Goal: Task Accomplishment & Management: Use online tool/utility

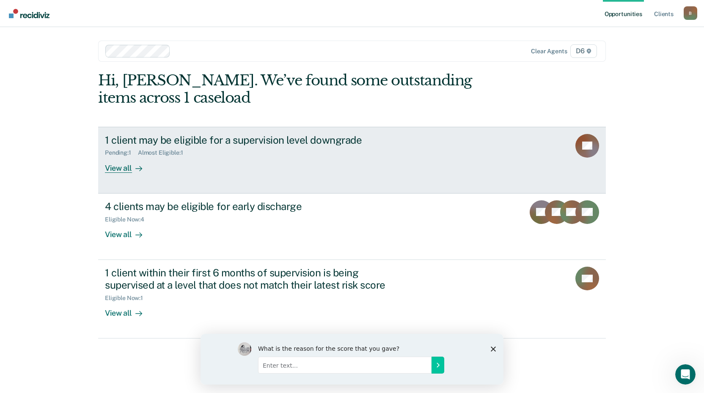
click at [111, 168] on div "View all" at bounding box center [128, 164] width 47 height 16
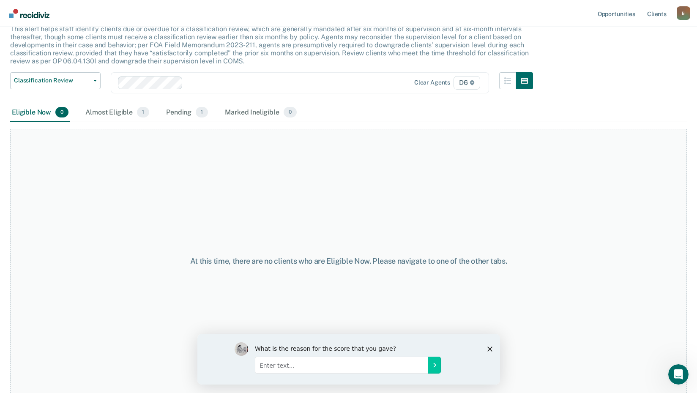
scroll to position [58, 0]
click at [178, 114] on div "Pending 1" at bounding box center [186, 112] width 45 height 19
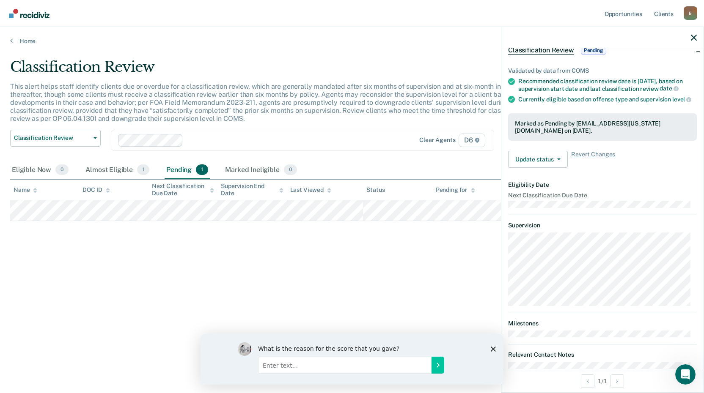
scroll to position [0, 0]
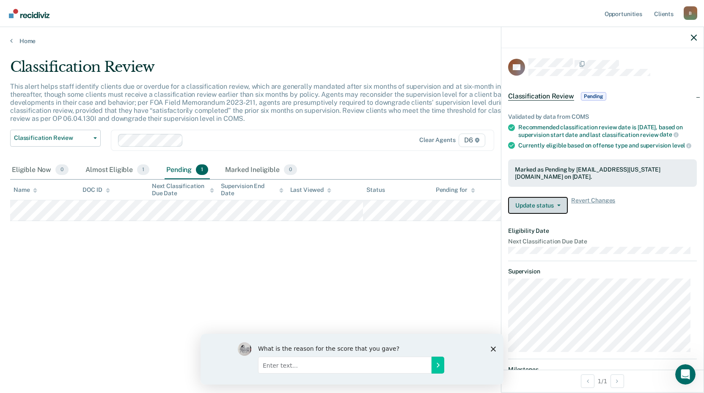
click at [541, 214] on button "Update status" at bounding box center [538, 205] width 60 height 17
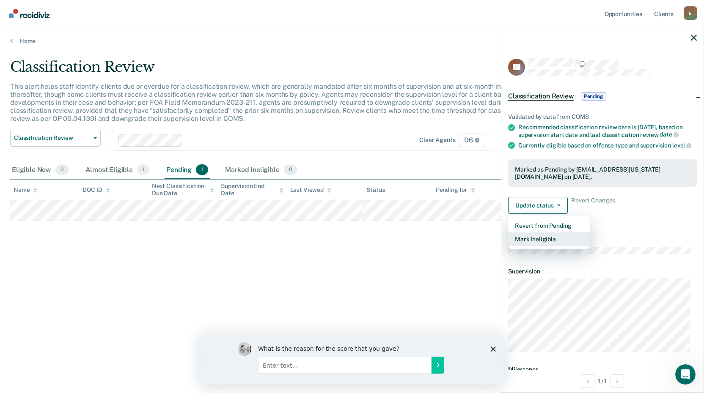
click at [532, 246] on button "Mark Ineligible" at bounding box center [549, 240] width 82 height 14
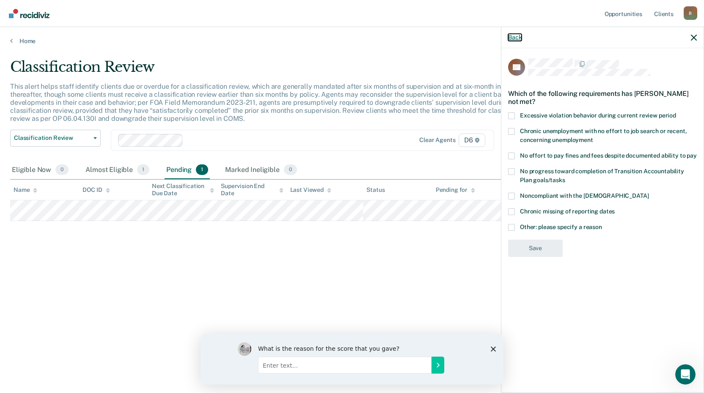
click at [514, 37] on button "Back" at bounding box center [515, 37] width 14 height 7
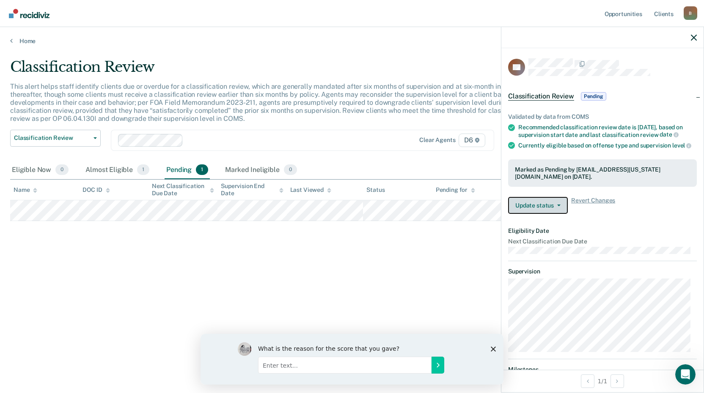
click at [529, 214] on button "Update status" at bounding box center [538, 205] width 60 height 17
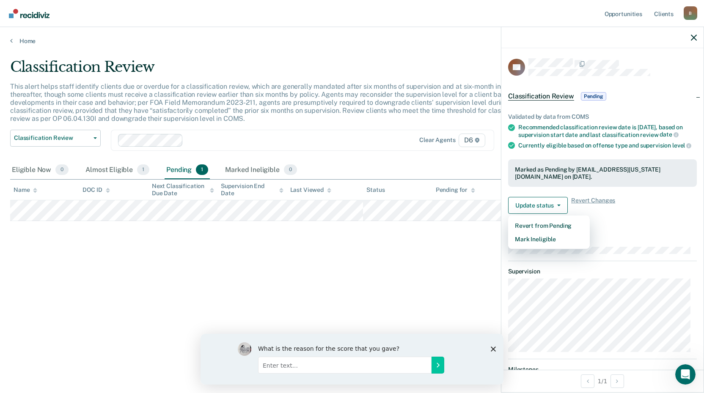
drag, startPoint x: 467, startPoint y: 261, endPoint x: 444, endPoint y: 248, distance: 26.7
click at [467, 262] on div "Classification Review This alert helps staff identify clients due or overdue fo…" at bounding box center [351, 193] width 683 height 271
click at [29, 42] on link "Home" at bounding box center [351, 41] width 683 height 8
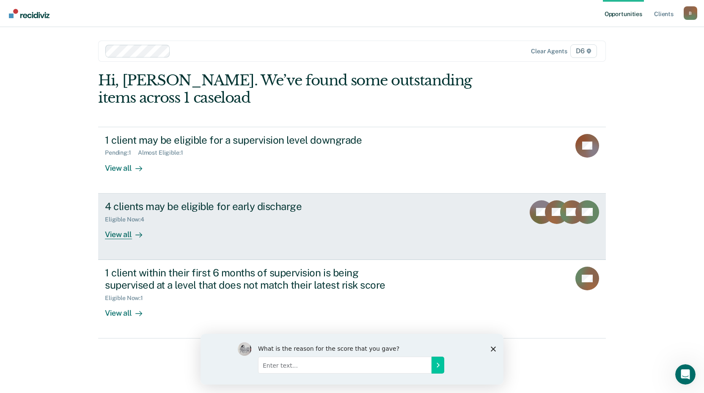
click at [112, 234] on div "View all" at bounding box center [128, 231] width 47 height 16
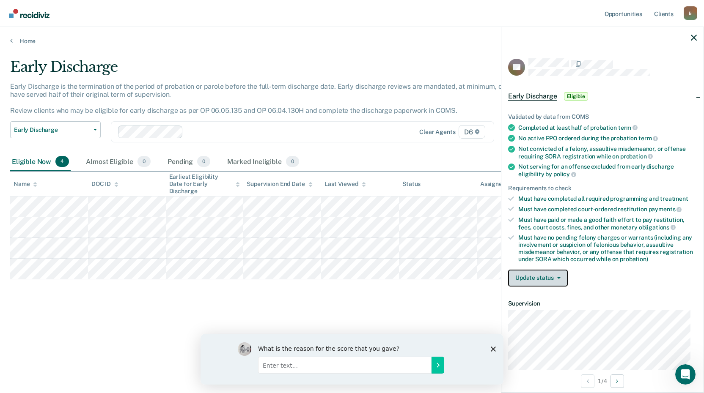
click at [537, 277] on button "Update status" at bounding box center [538, 278] width 60 height 17
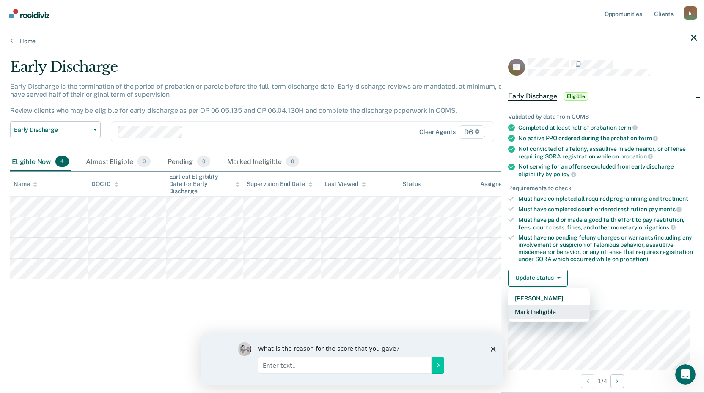
click at [543, 312] on button "Mark Ineligible" at bounding box center [549, 312] width 82 height 14
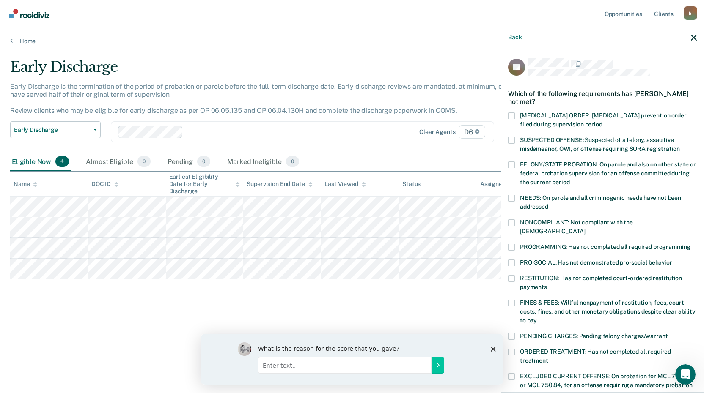
click at [515, 166] on label "FELONY/STATE PROBATION: On parole and also on other state or federal probation …" at bounding box center [602, 175] width 189 height 27
click at [569, 179] on input "FELONY/STATE PROBATION: On parole and also on other state or federal probation …" at bounding box center [569, 179] width 0 height 0
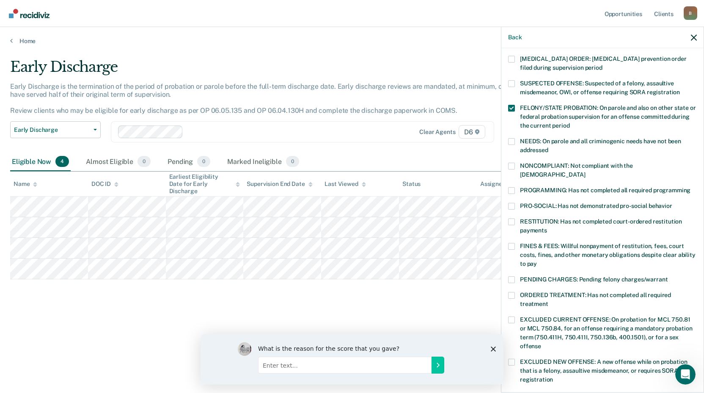
scroll to position [42, 0]
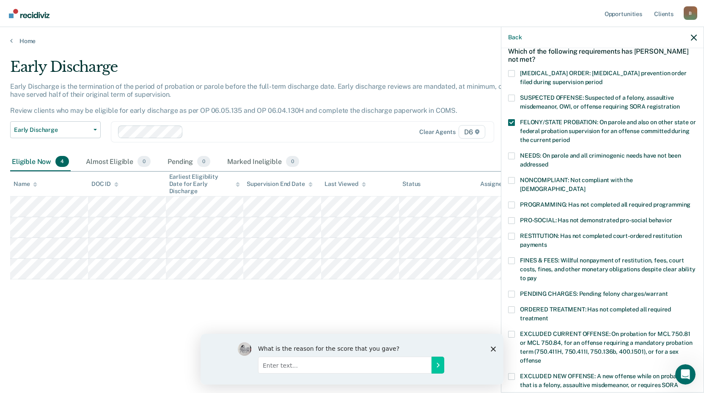
click at [511, 123] on span at bounding box center [511, 122] width 7 height 7
click at [569, 137] on input "FELONY/STATE PROBATION: On parole and also on other state or federal probation …" at bounding box center [569, 137] width 0 height 0
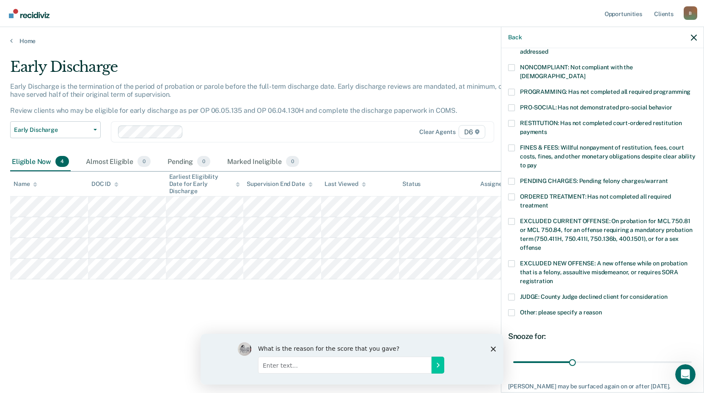
scroll to position [169, 0]
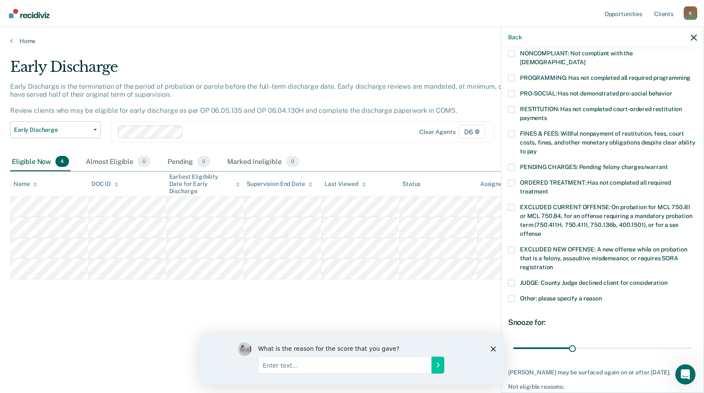
click at [510, 246] on span at bounding box center [511, 249] width 7 height 7
click at [553, 264] on input "EXCLUDED NEW OFFENSE: A new offense while on probation that is a felony, assaul…" at bounding box center [553, 264] width 0 height 0
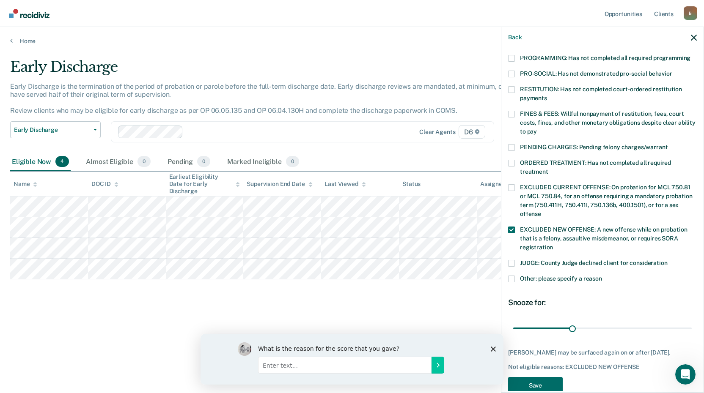
scroll to position [198, 0]
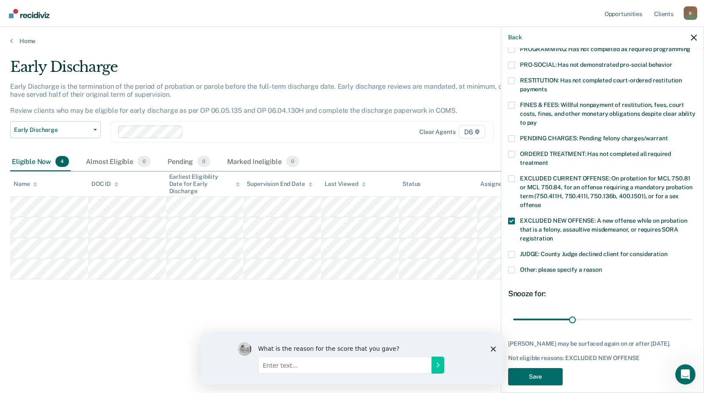
click at [512, 218] on span at bounding box center [511, 221] width 7 height 7
click at [553, 236] on input "EXCLUDED NEW OFFENSE: A new offense while on probation that is a felony, assaul…" at bounding box center [553, 236] width 0 height 0
click at [514, 175] on span at bounding box center [511, 178] width 7 height 7
click at [541, 202] on input "EXCLUDED CURRENT OFFENSE: On probation for MCL 750.81 or MCL 750.84, for an off…" at bounding box center [541, 202] width 0 height 0
click at [541, 368] on button "Save" at bounding box center [535, 376] width 55 height 17
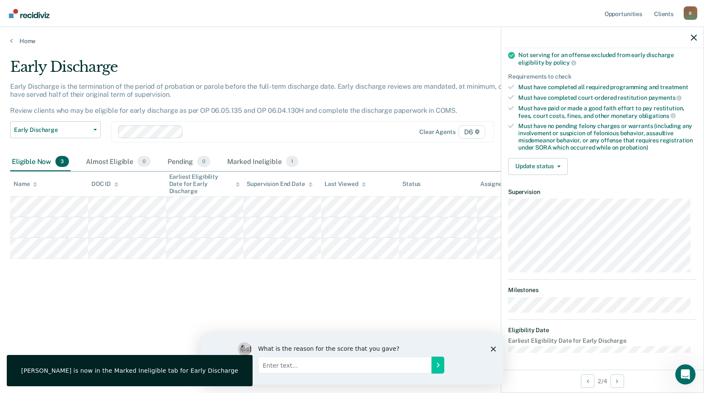
scroll to position [111, 0]
click at [552, 169] on button "Update status" at bounding box center [538, 167] width 60 height 17
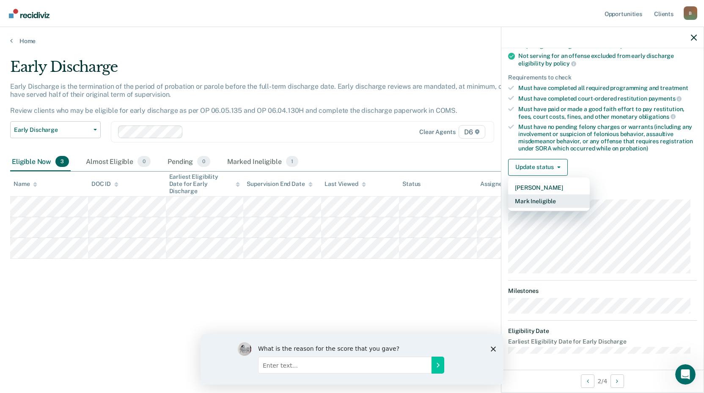
click at [554, 197] on button "Mark Ineligible" at bounding box center [549, 201] width 82 height 14
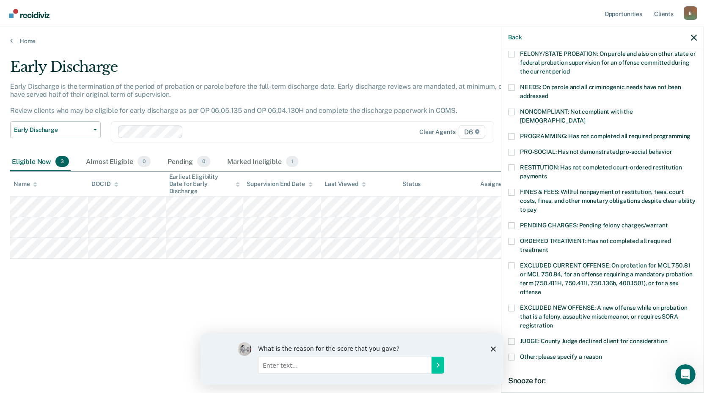
click at [515, 189] on label "FINES & FEES: Willful nonpayment of restitution, fees, court costs, fines, and …" at bounding box center [602, 202] width 189 height 27
click at [537, 207] on input "FINES & FEES: Willful nonpayment of restitution, fees, court costs, fines, and …" at bounding box center [537, 207] width 0 height 0
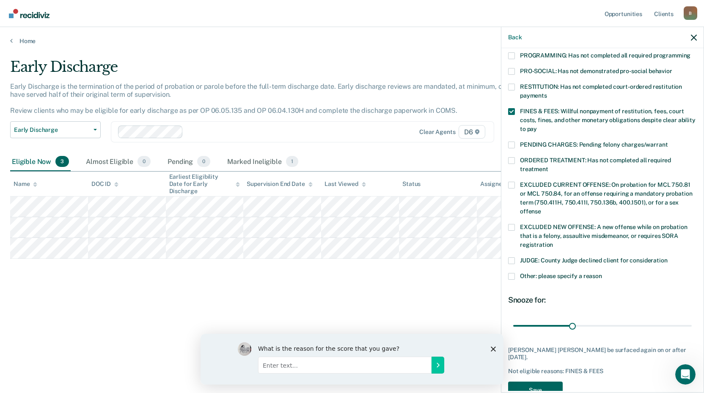
scroll to position [198, 0]
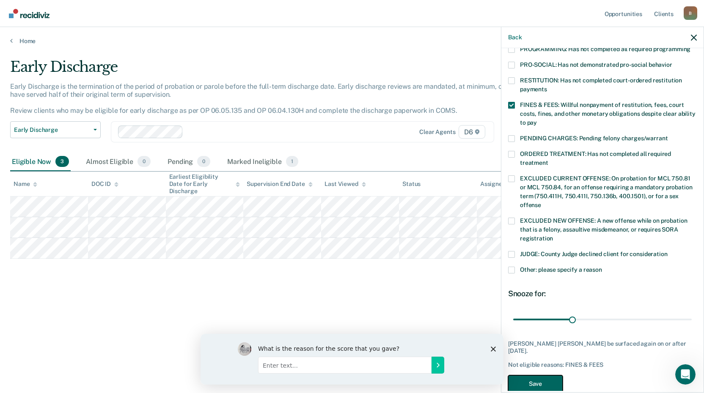
click at [526, 375] on button "Save" at bounding box center [535, 383] width 55 height 17
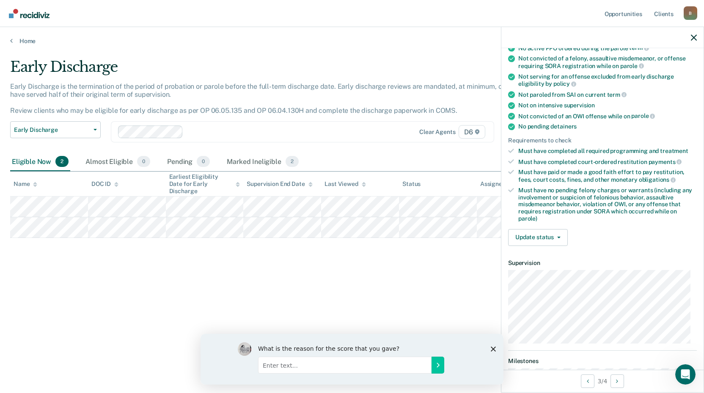
scroll to position [127, 0]
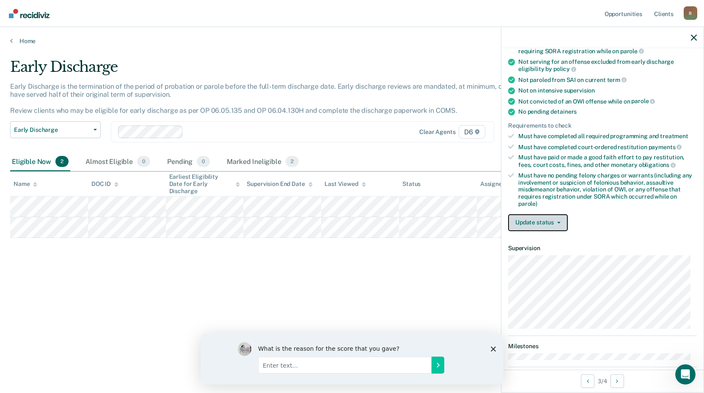
click at [542, 221] on button "Update status" at bounding box center [538, 222] width 60 height 17
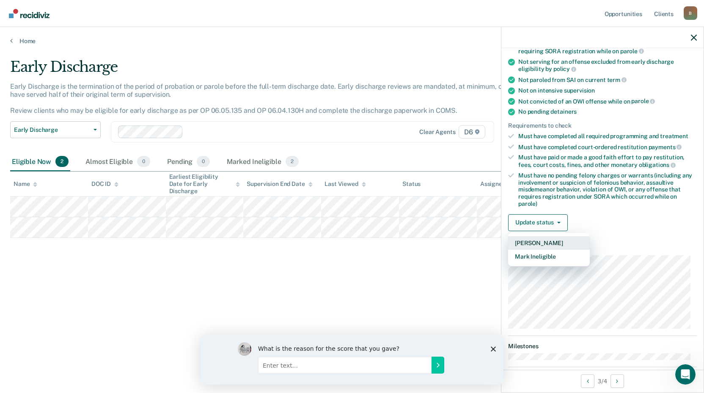
click at [540, 243] on button "[PERSON_NAME]" at bounding box center [549, 243] width 82 height 14
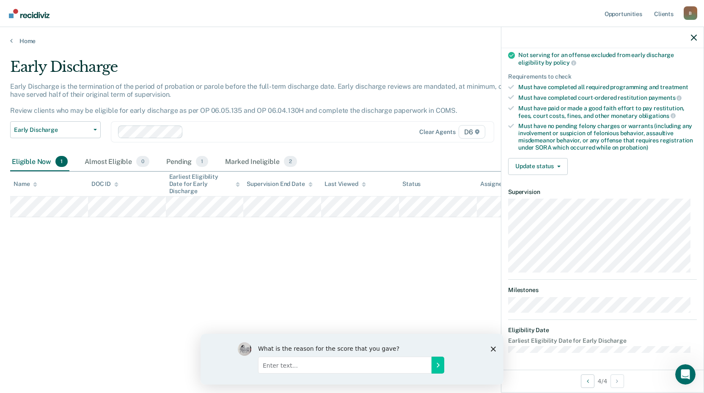
scroll to position [105, 0]
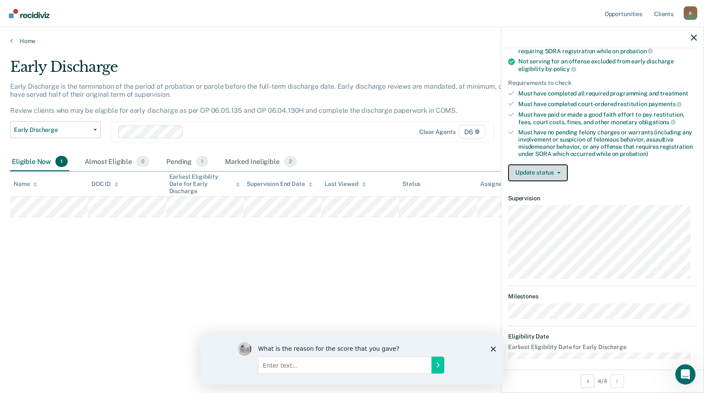
click at [534, 178] on button "Update status" at bounding box center [538, 172] width 60 height 17
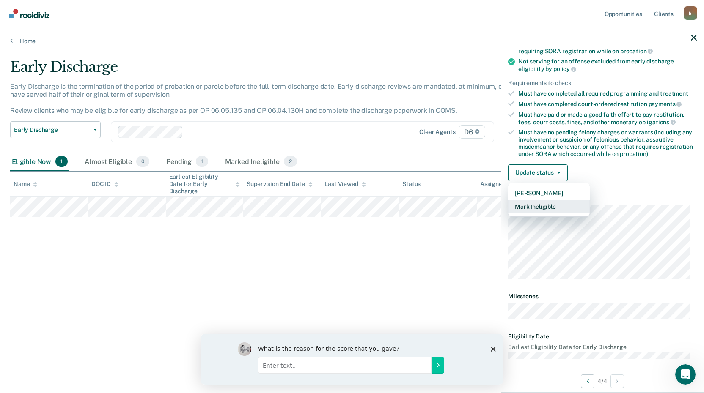
click at [554, 207] on button "Mark Ineligible" at bounding box center [549, 207] width 82 height 14
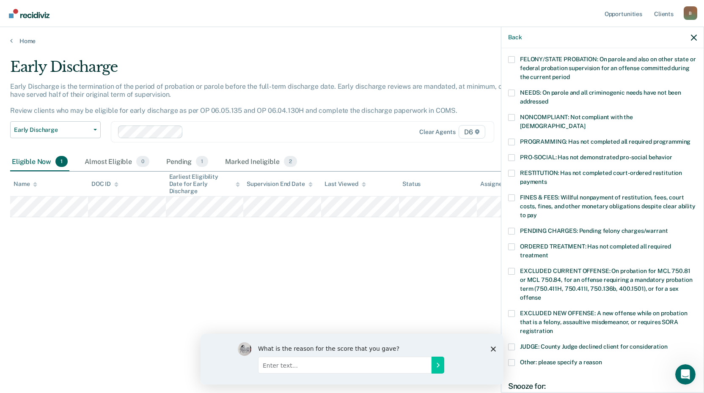
click at [515, 244] on label "ORDERED TREATMENT: Has not completed all required treatment" at bounding box center [602, 253] width 189 height 18
click at [548, 252] on input "ORDERED TREATMENT: Has not completed all required treatment" at bounding box center [548, 252] width 0 height 0
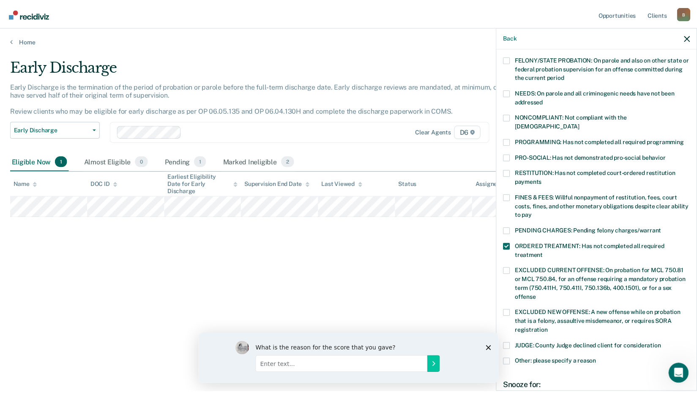
scroll to position [205, 0]
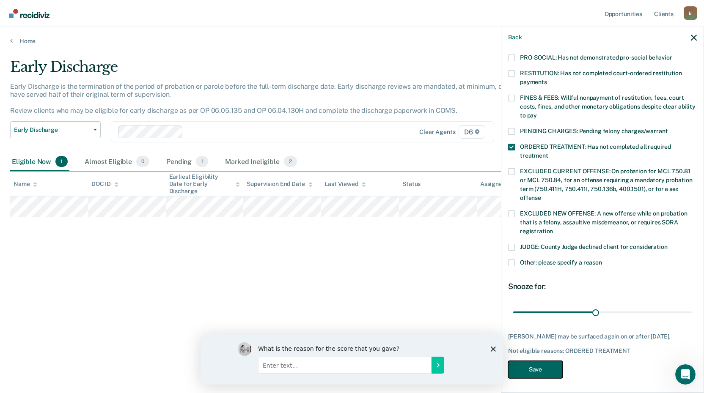
click at [542, 366] on button "Save" at bounding box center [535, 369] width 55 height 17
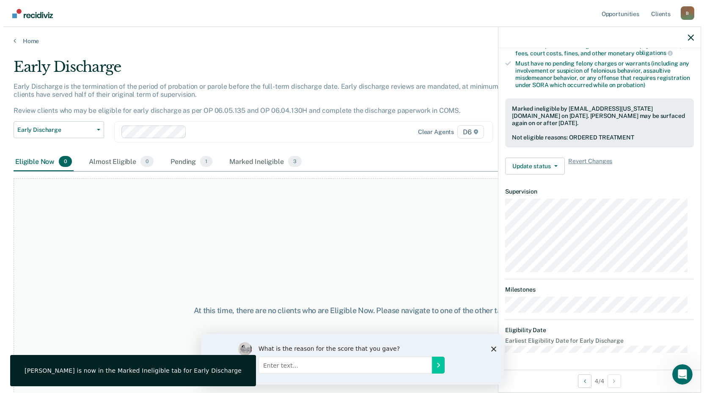
scroll to position [173, 0]
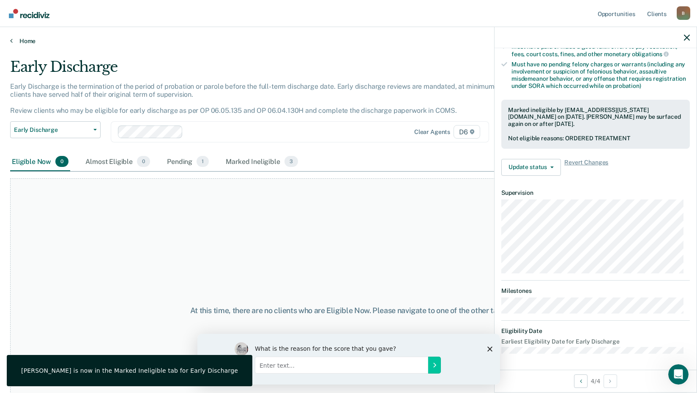
click at [25, 38] on link "Home" at bounding box center [348, 41] width 677 height 8
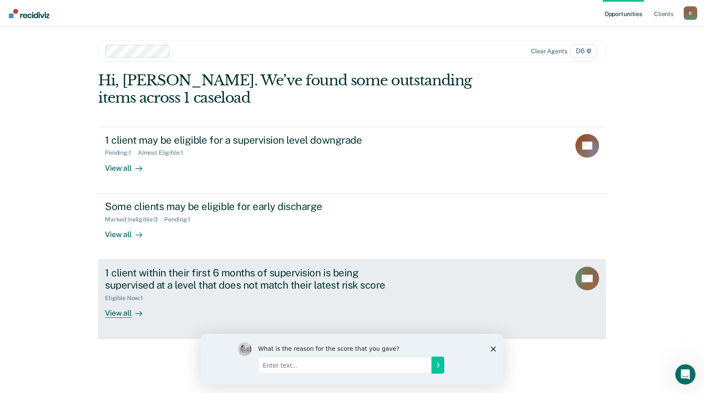
click at [124, 310] on div "View all" at bounding box center [128, 309] width 47 height 16
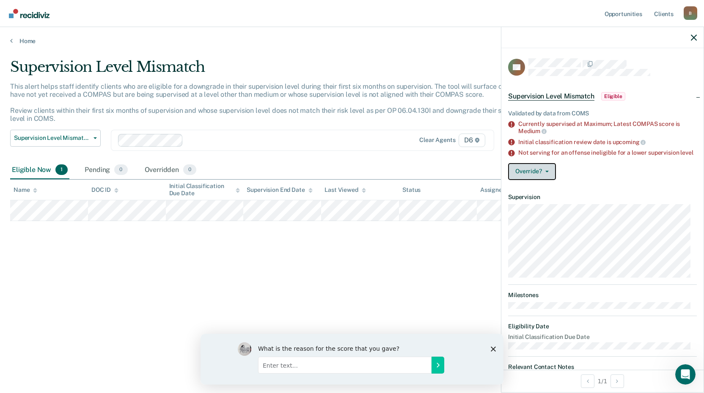
click at [551, 177] on button "Override?" at bounding box center [532, 171] width 48 height 17
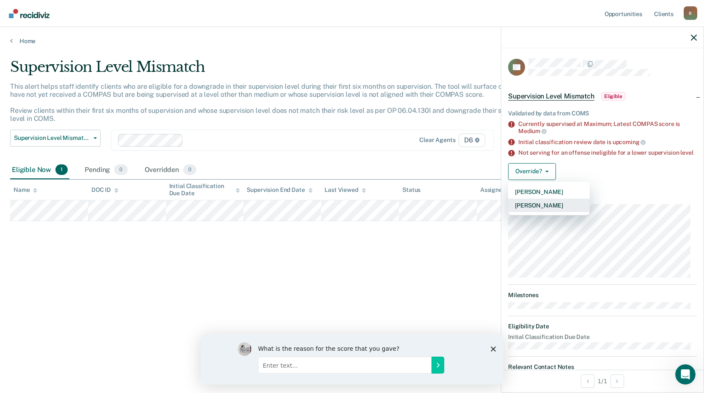
click at [567, 211] on button "[PERSON_NAME]" at bounding box center [549, 206] width 82 height 14
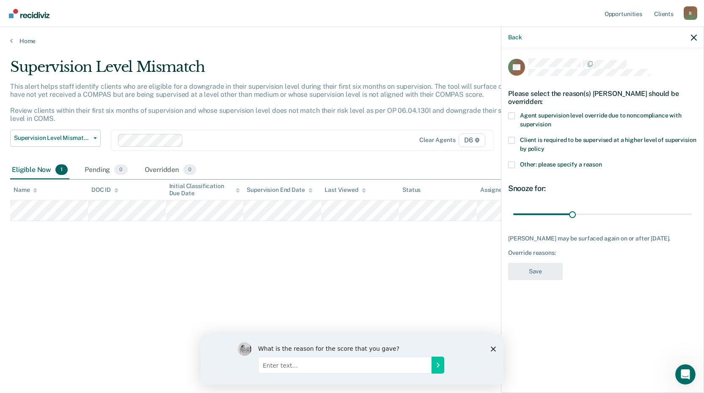
click at [507, 139] on div "RS Please select the reason(s) [PERSON_NAME] should be overridden: Agent superv…" at bounding box center [602, 219] width 202 height 343
click at [513, 139] on span at bounding box center [511, 140] width 7 height 7
click at [544, 146] on input "Client is required to be supervised at a higher level of supervision by policy" at bounding box center [544, 146] width 0 height 0
click at [548, 269] on button "Save" at bounding box center [535, 271] width 55 height 17
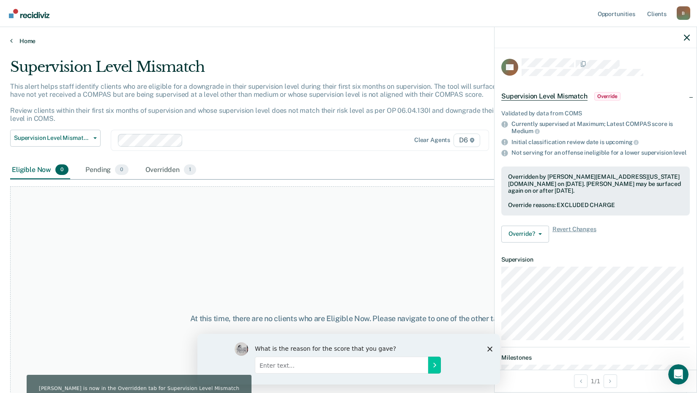
click at [27, 39] on link "Home" at bounding box center [348, 41] width 677 height 8
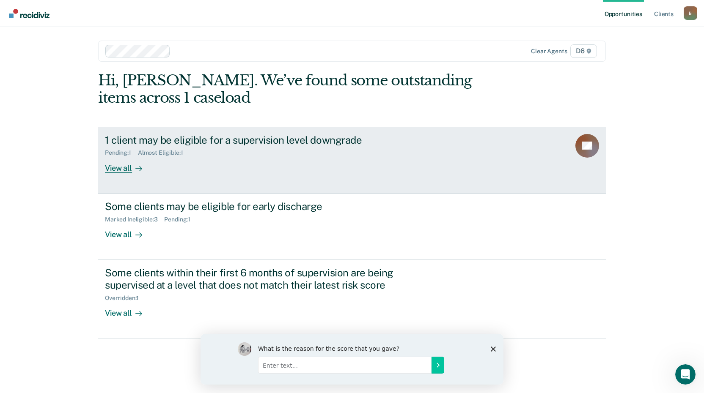
click at [114, 168] on div "View all" at bounding box center [128, 164] width 47 height 16
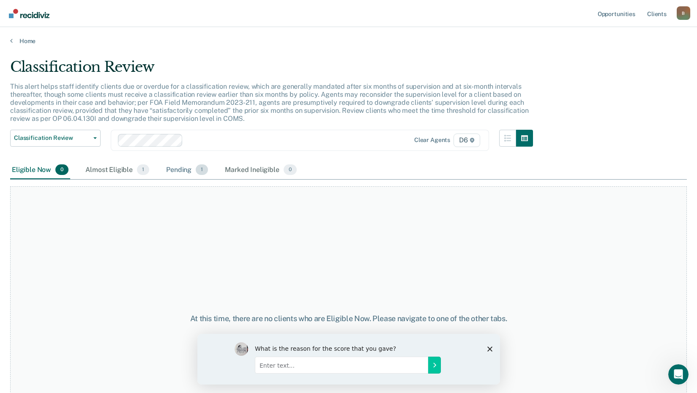
click at [173, 172] on div "Pending 1" at bounding box center [186, 170] width 45 height 19
